Goal: Transaction & Acquisition: Purchase product/service

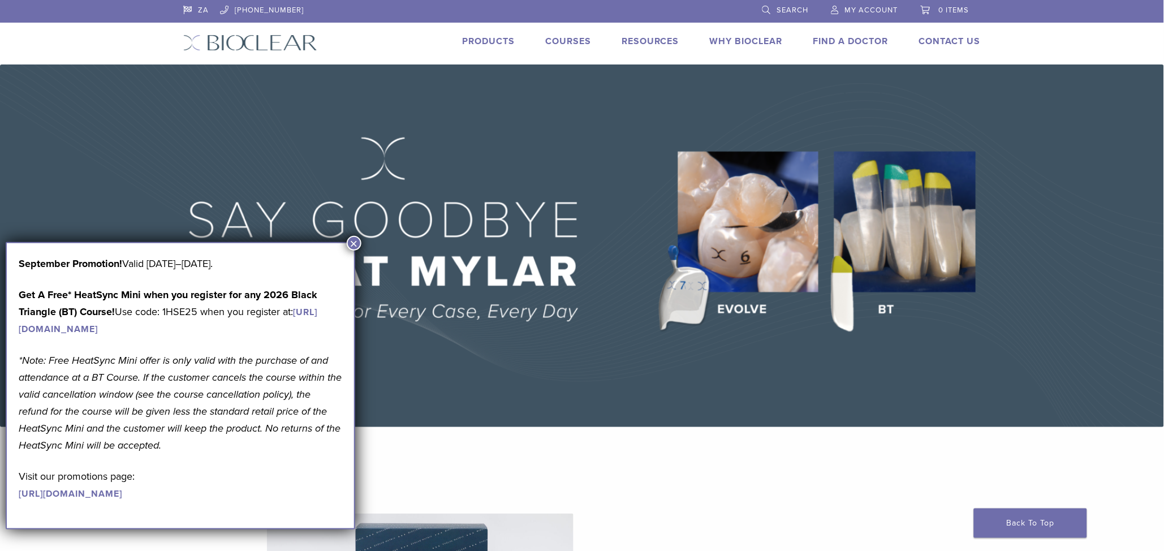
click at [353, 245] on button "×" at bounding box center [354, 243] width 15 height 15
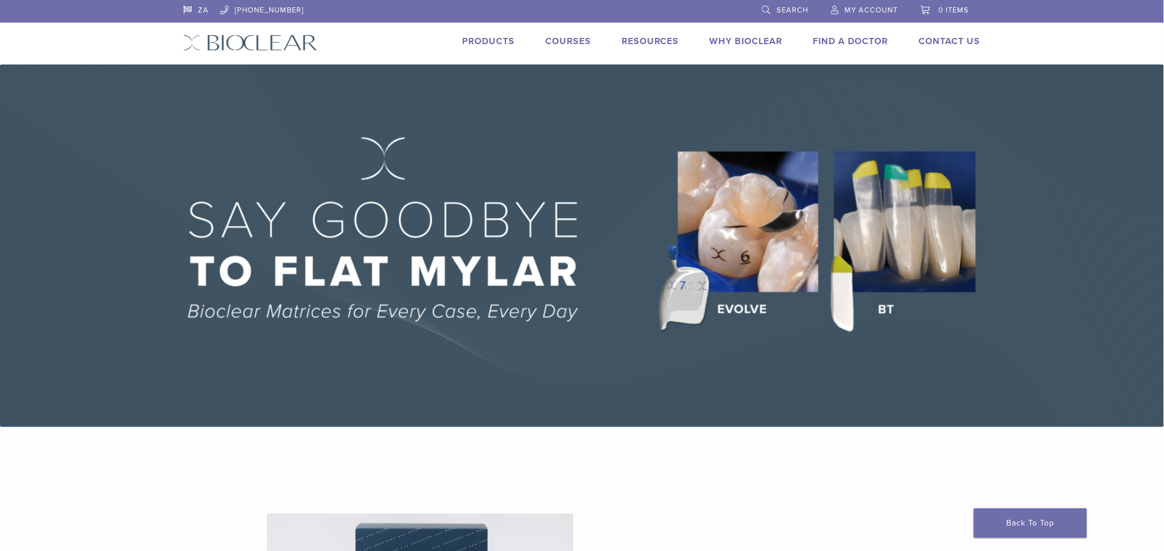
click at [1123, 98] on img at bounding box center [582, 245] width 1164 height 362
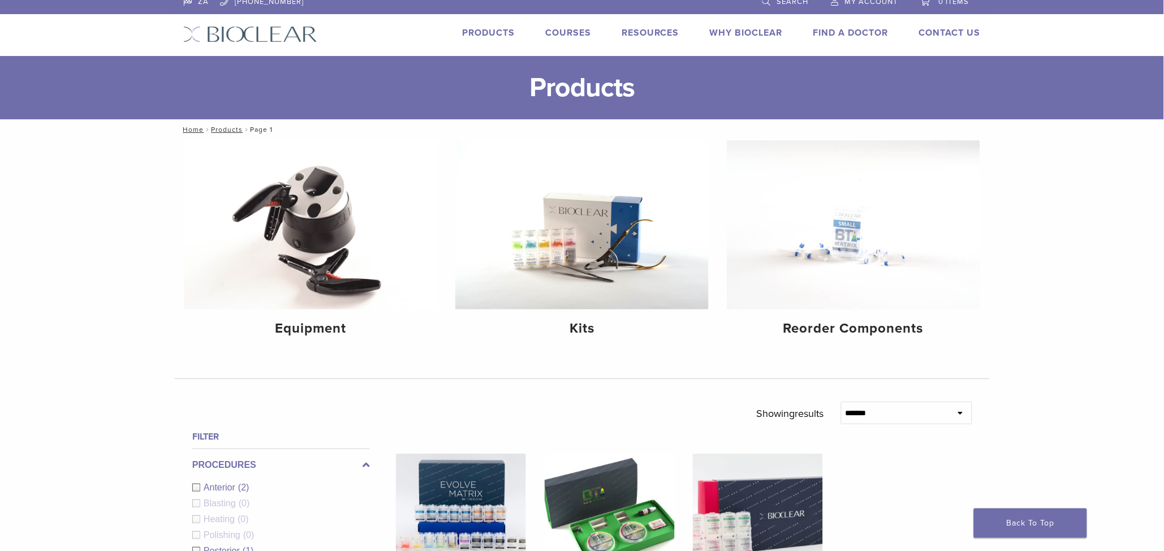
scroll to position [9, 0]
click at [494, 25] on li "Products" at bounding box center [488, 32] width 53 height 14
click at [483, 30] on link "Products" at bounding box center [488, 32] width 53 height 11
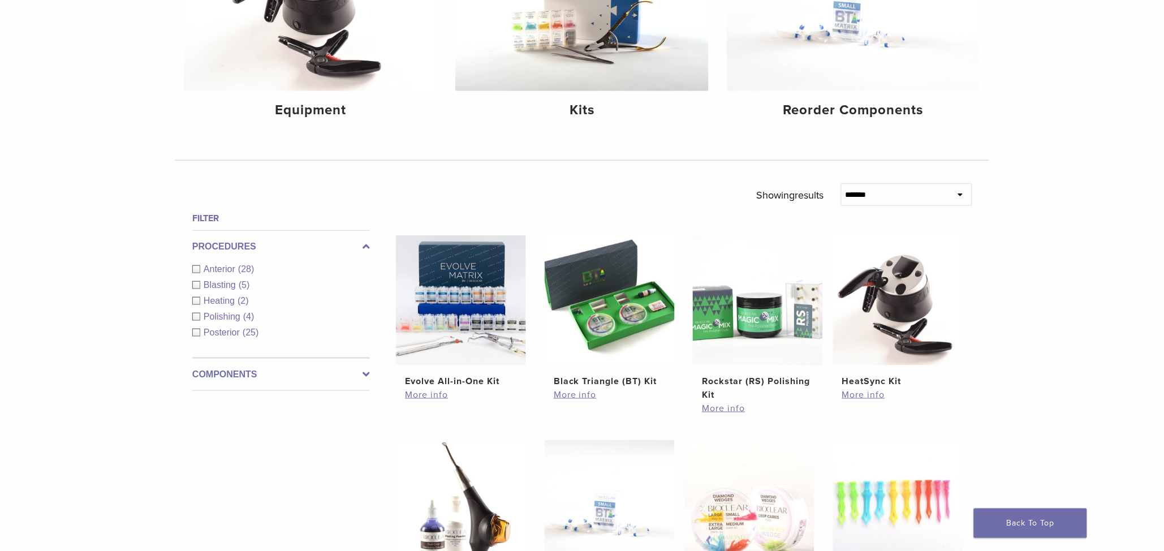
scroll to position [223, 0]
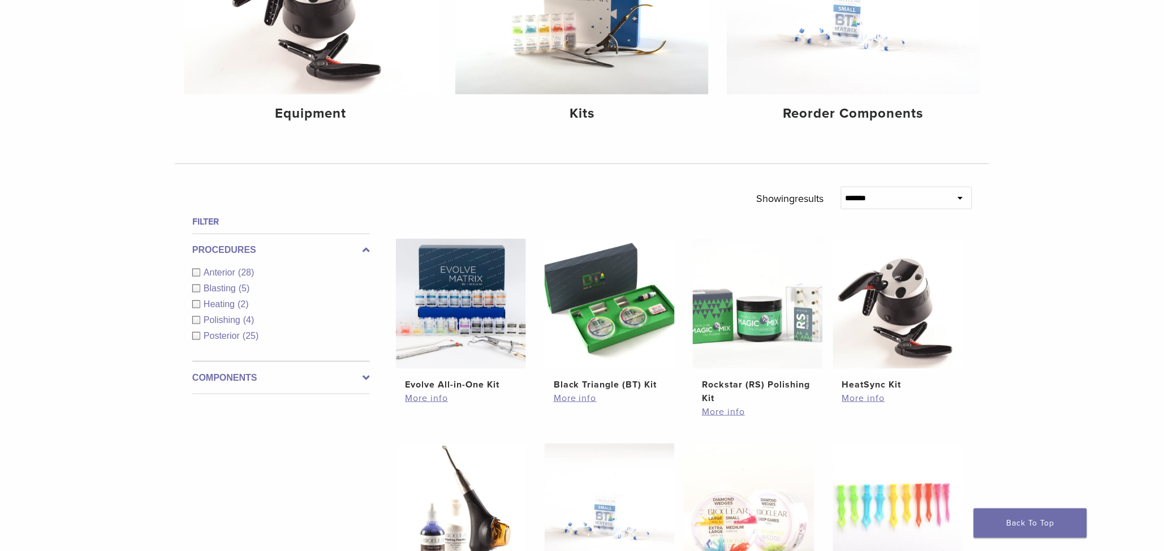
click at [120, 206] on div "**********" at bounding box center [582, 447] width 1164 height 1045
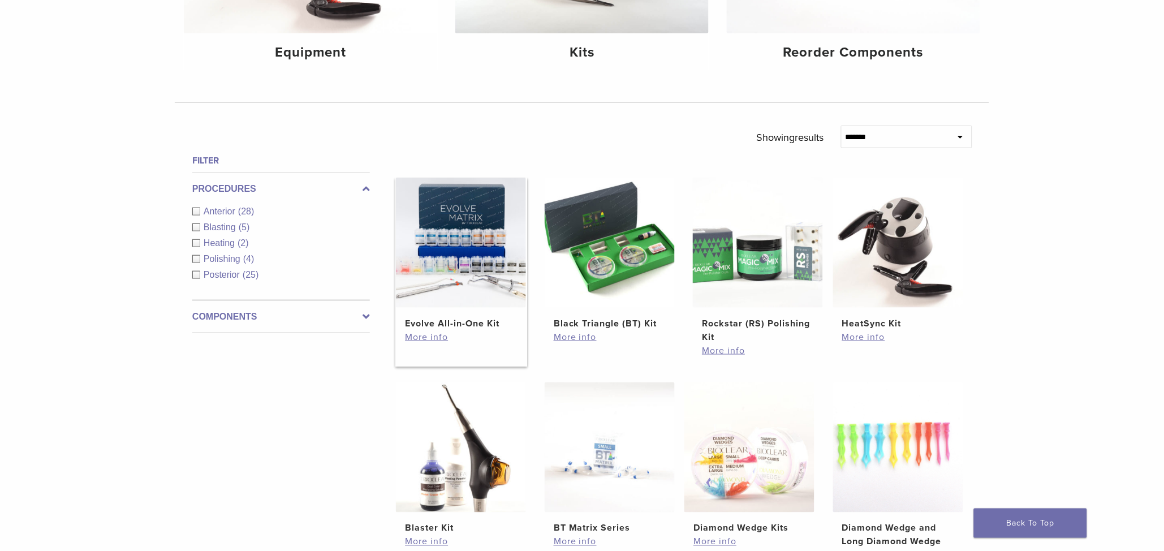
scroll to position [287, 0]
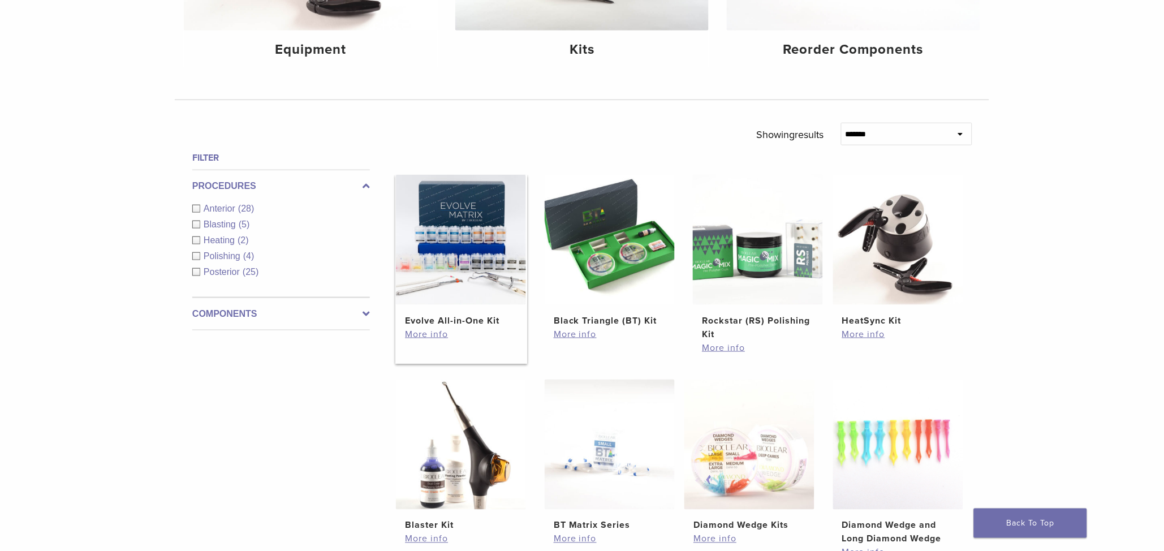
click at [478, 265] on img at bounding box center [461, 240] width 130 height 130
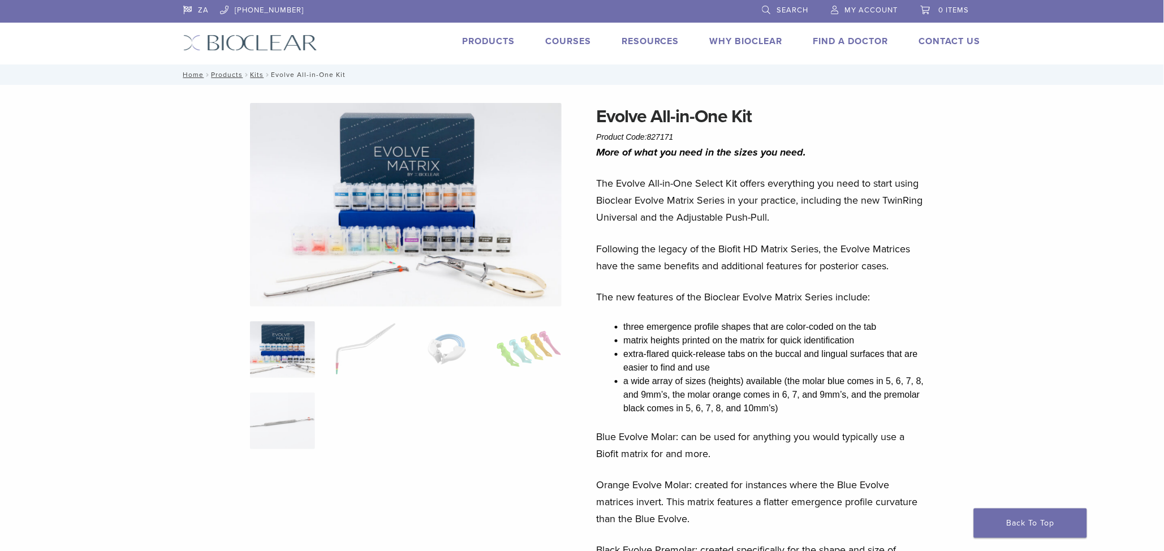
click at [267, 45] on img at bounding box center [250, 42] width 134 height 16
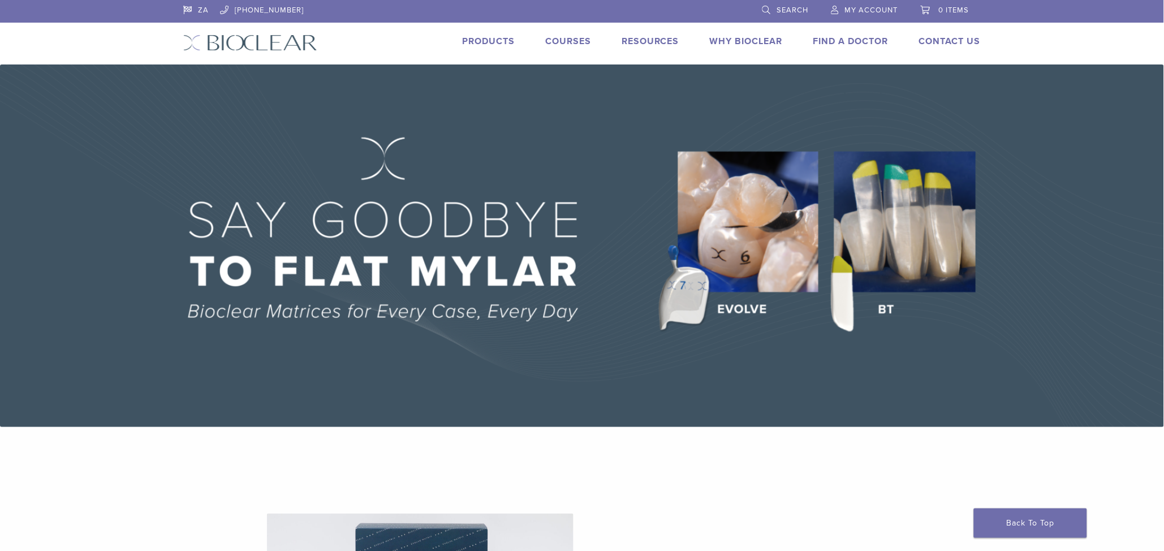
click at [487, 41] on link "Products" at bounding box center [488, 41] width 53 height 11
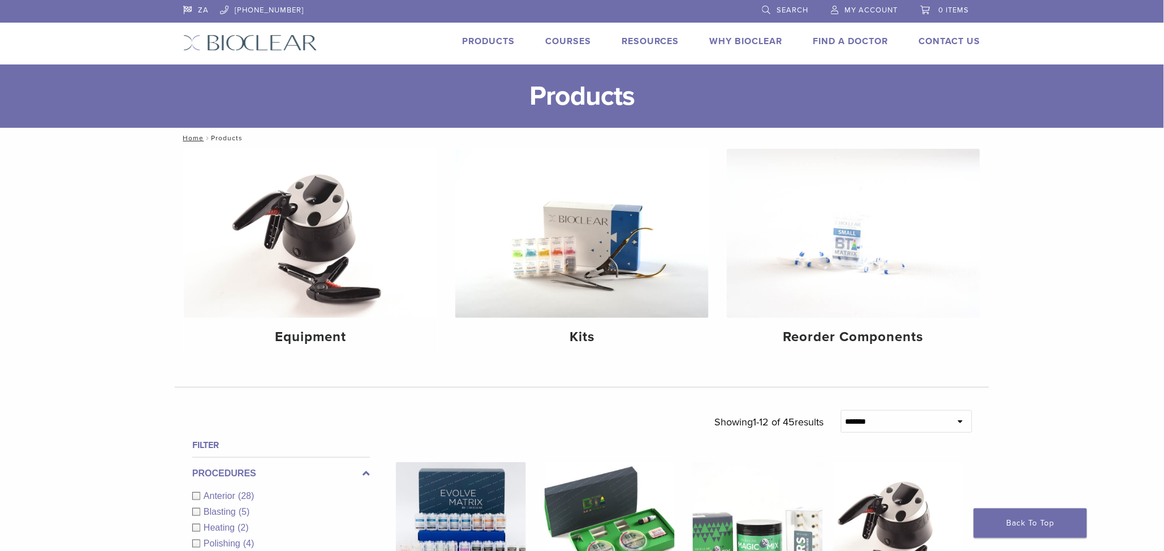
click at [201, 10] on link "ZA" at bounding box center [195, 8] width 25 height 17
click at [191, 9] on link "ZA" at bounding box center [195, 8] width 25 height 17
click at [197, 11] on link "ZA" at bounding box center [195, 8] width 25 height 17
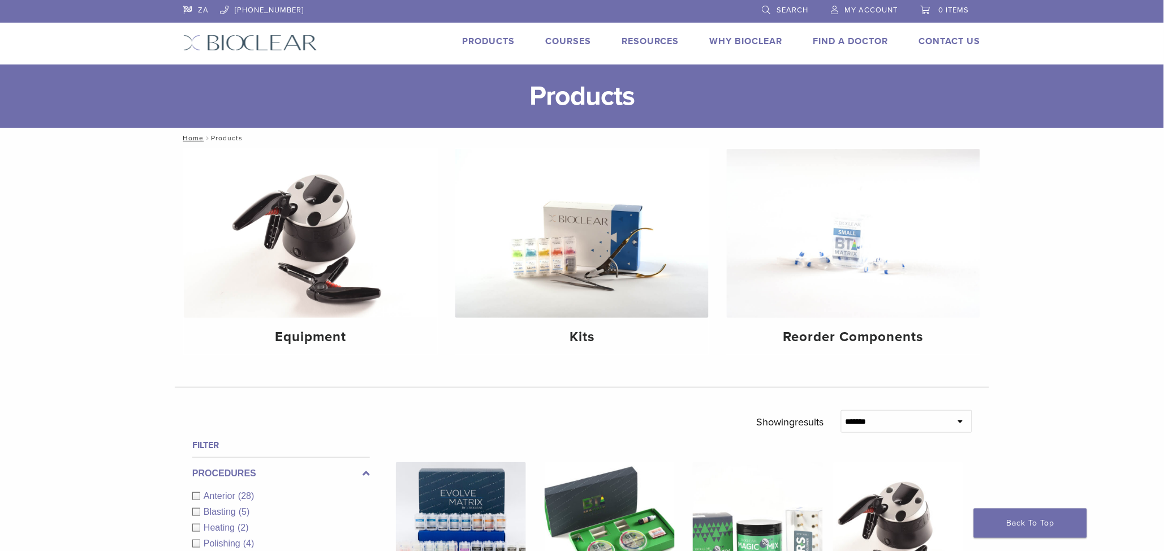
click at [53, 61] on header "ZA 1.855.712.5327 Search My Account 0 items Cart No products in the cart. Back …" at bounding box center [582, 32] width 1164 height 64
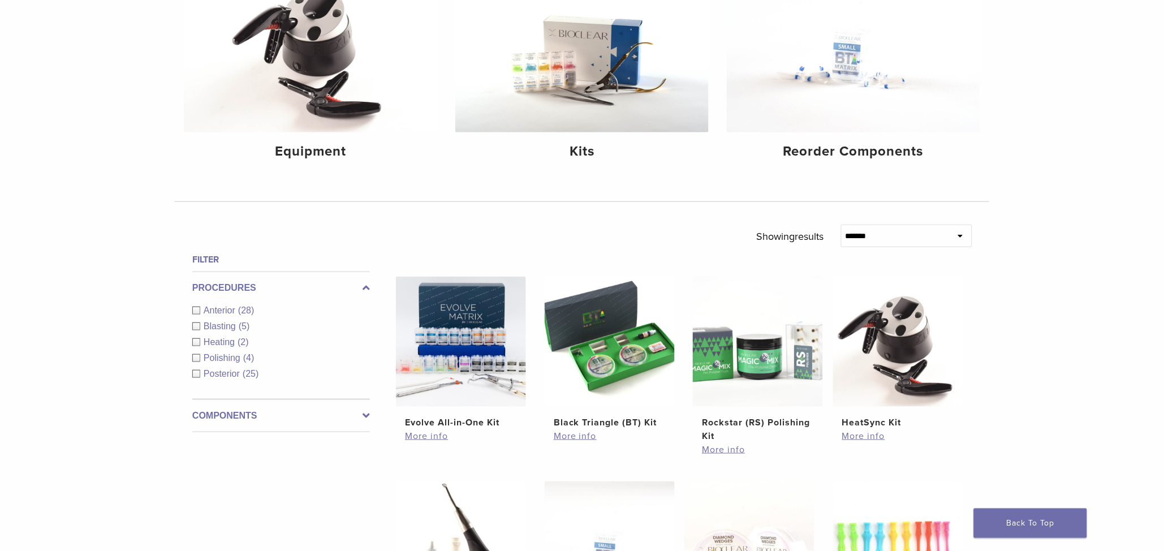
scroll to position [237, 0]
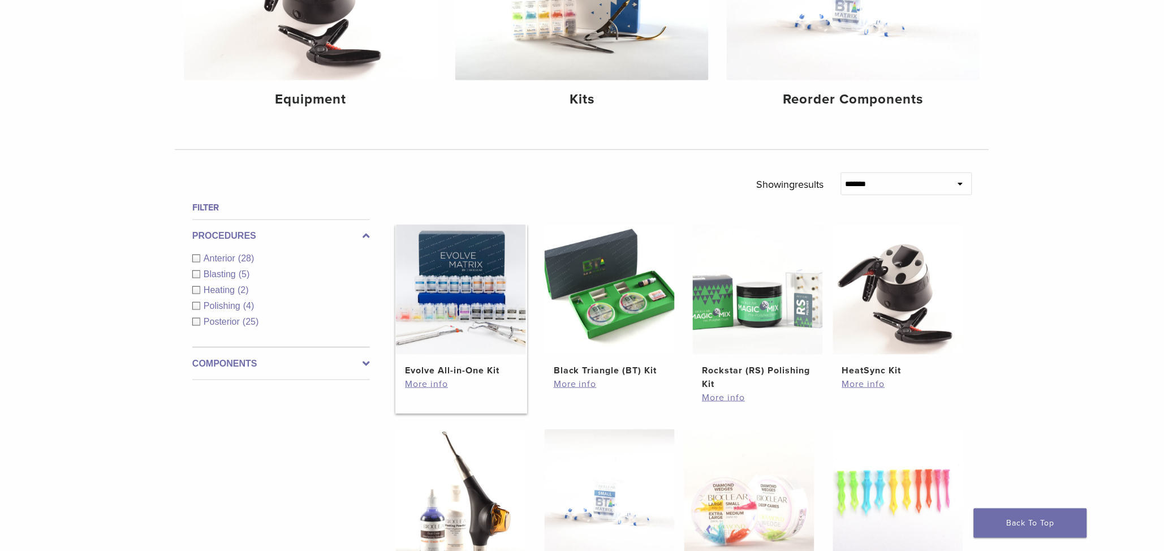
click at [457, 315] on img at bounding box center [461, 289] width 130 height 130
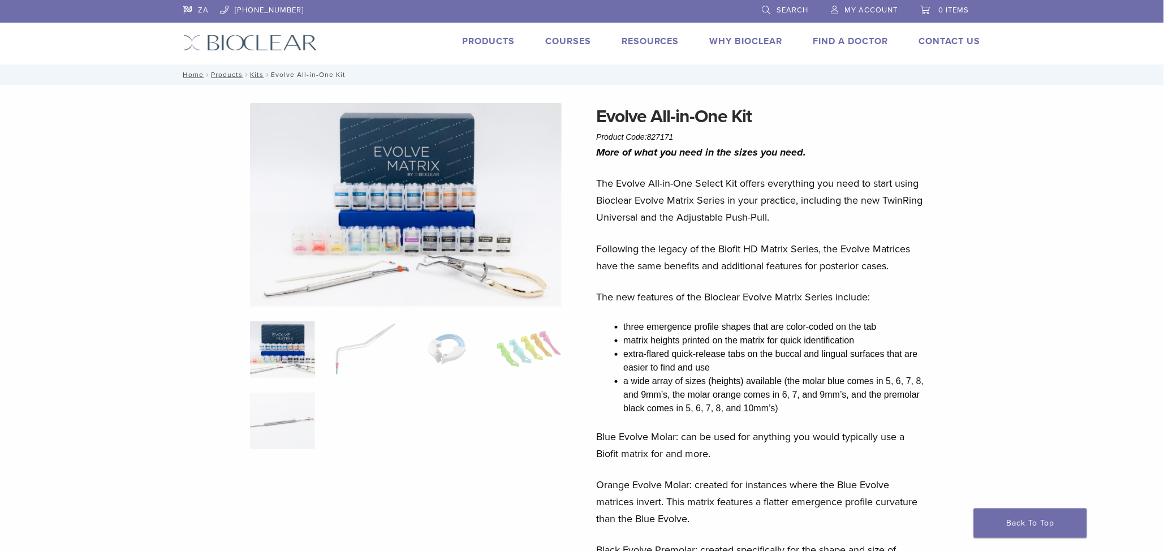
click at [202, 9] on link "ZA" at bounding box center [195, 8] width 25 height 17
click at [197, 9] on link "ZA" at bounding box center [195, 8] width 25 height 17
click at [759, 180] on p "The Evolve All-in-One Select Kit offers everything you need to start using Bioc…" at bounding box center [762, 200] width 332 height 51
click at [193, 10] on link "ZA" at bounding box center [195, 8] width 25 height 17
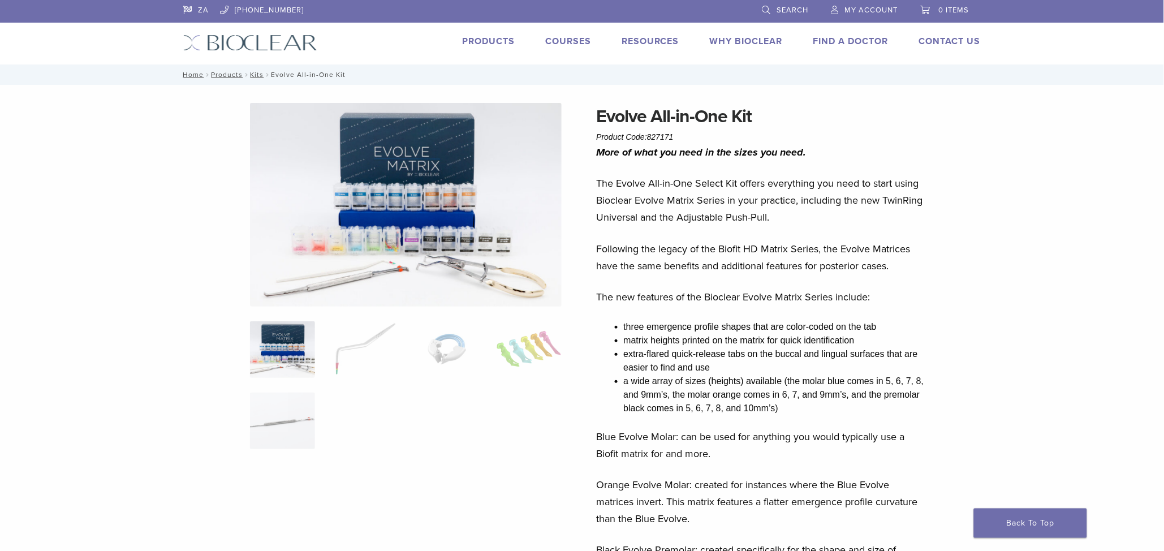
click at [258, 43] on img at bounding box center [250, 42] width 134 height 16
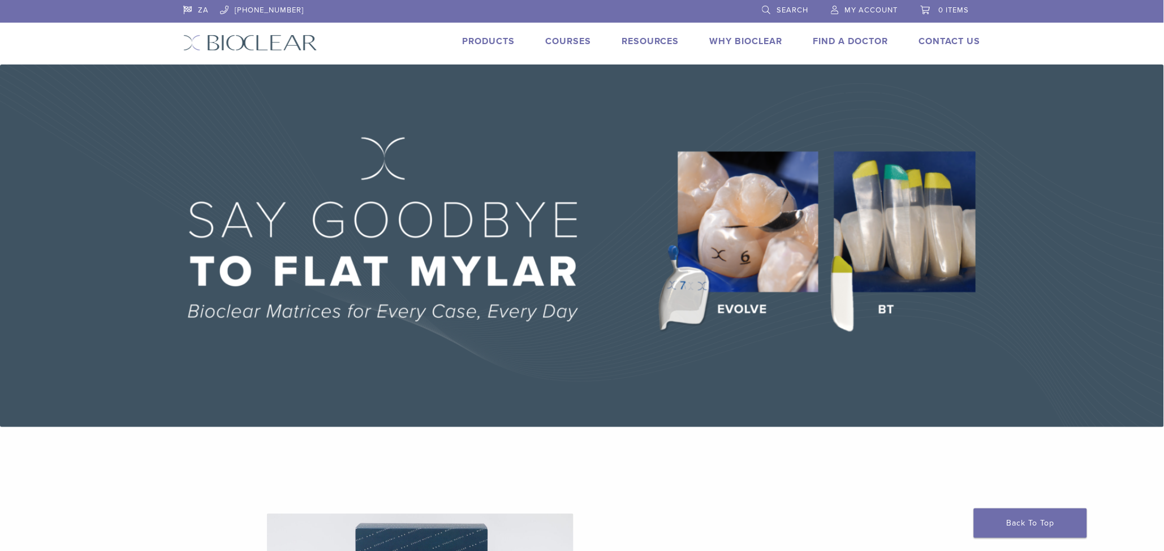
click at [171, 129] on img at bounding box center [582, 245] width 1164 height 362
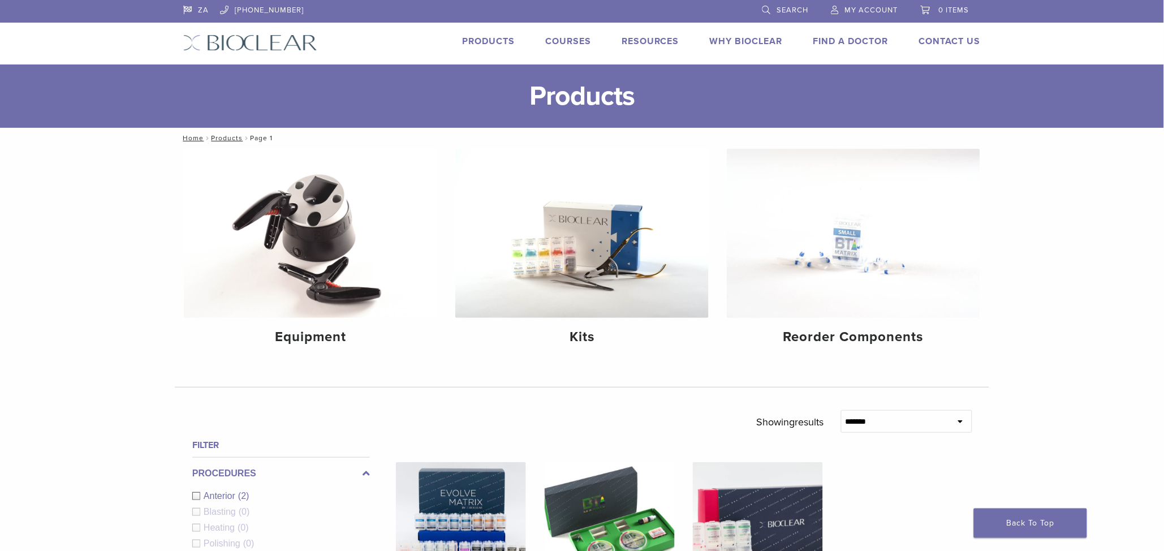
scroll to position [64, 0]
